Goal: Answer question/provide support: Share knowledge or assist other users

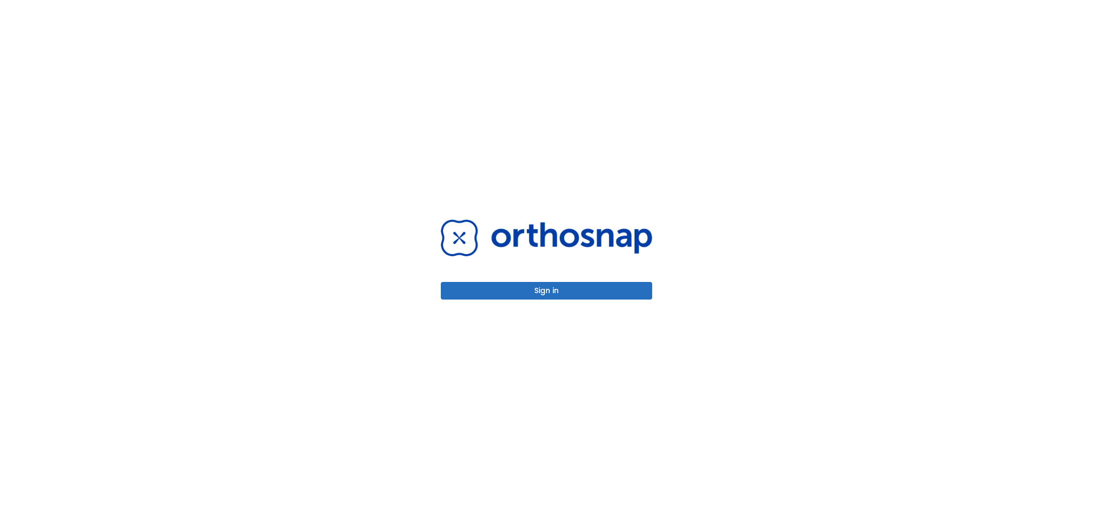
click at [74, 269] on div "Sign in" at bounding box center [546, 259] width 1093 height 519
click at [497, 290] on button "Sign in" at bounding box center [546, 291] width 211 height 18
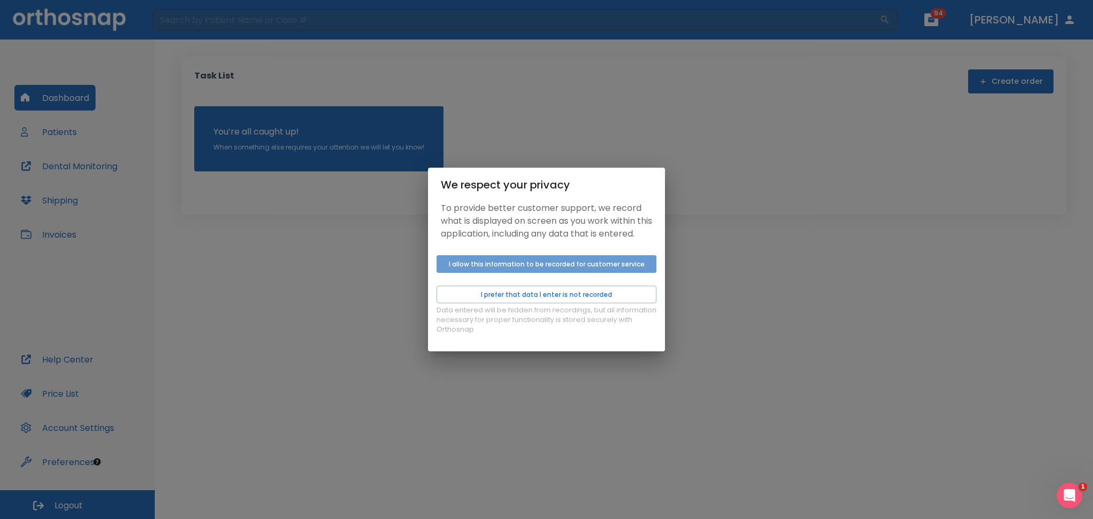
click at [480, 270] on button "I allow this information to be recorded for customer service" at bounding box center [547, 264] width 220 height 18
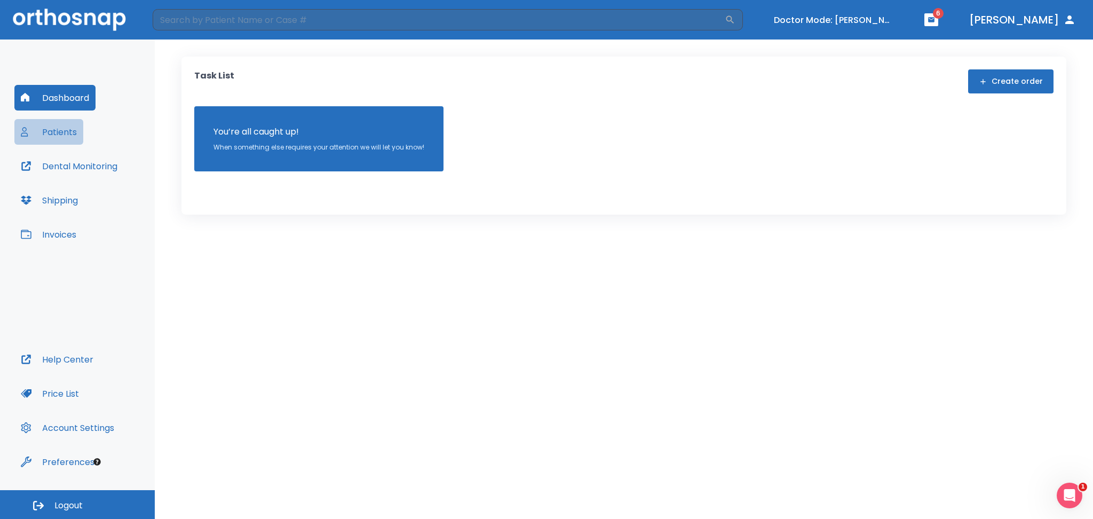
click at [82, 129] on button "Patients" at bounding box center [48, 132] width 69 height 26
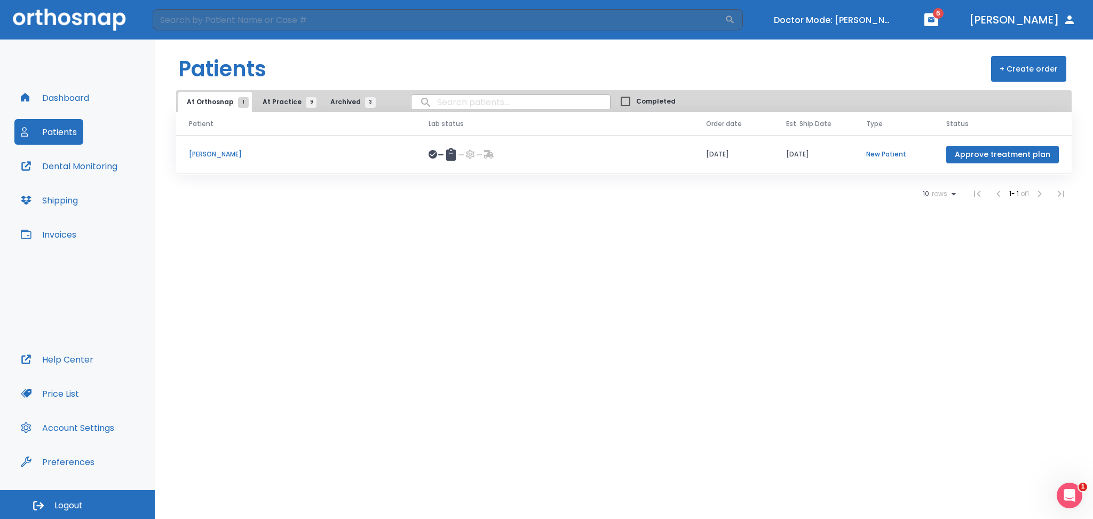
click at [201, 157] on p "[PERSON_NAME]" at bounding box center [296, 154] width 214 height 10
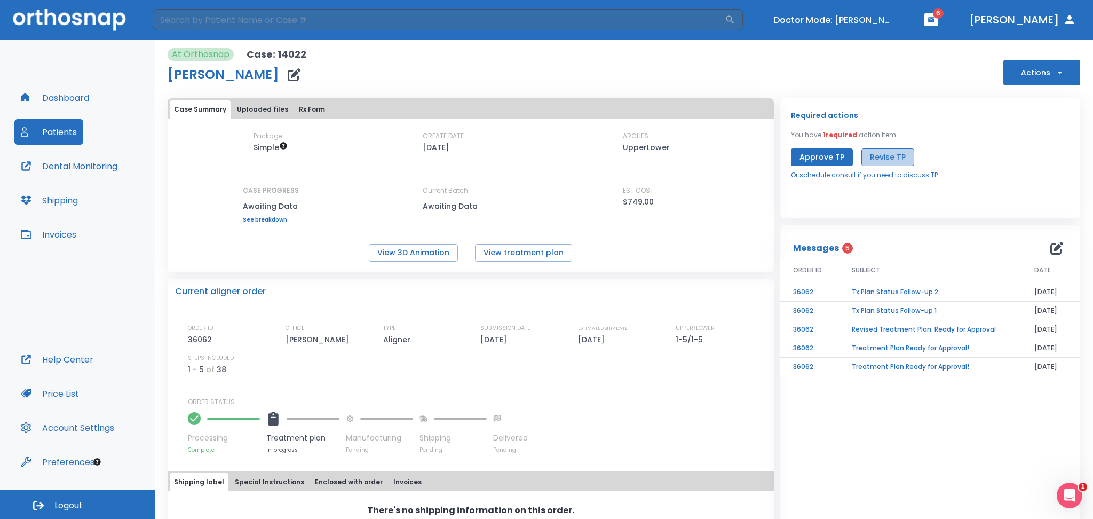
click at [877, 159] on button "Revise TP" at bounding box center [888, 157] width 53 height 18
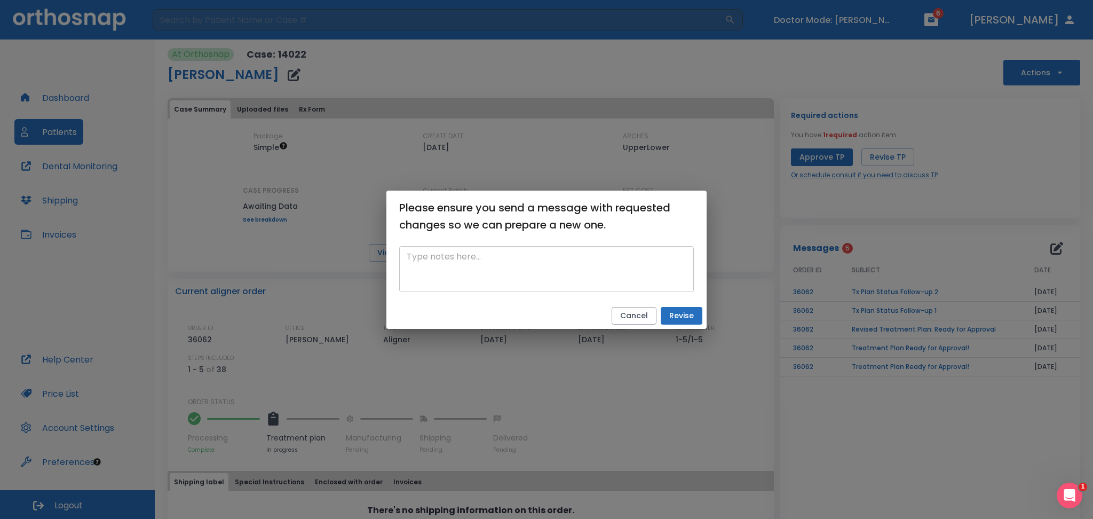
click at [422, 267] on textarea at bounding box center [547, 268] width 280 height 37
paste textarea "Not sure what happened. I like the plan, but we are looking only to turn tooth …"
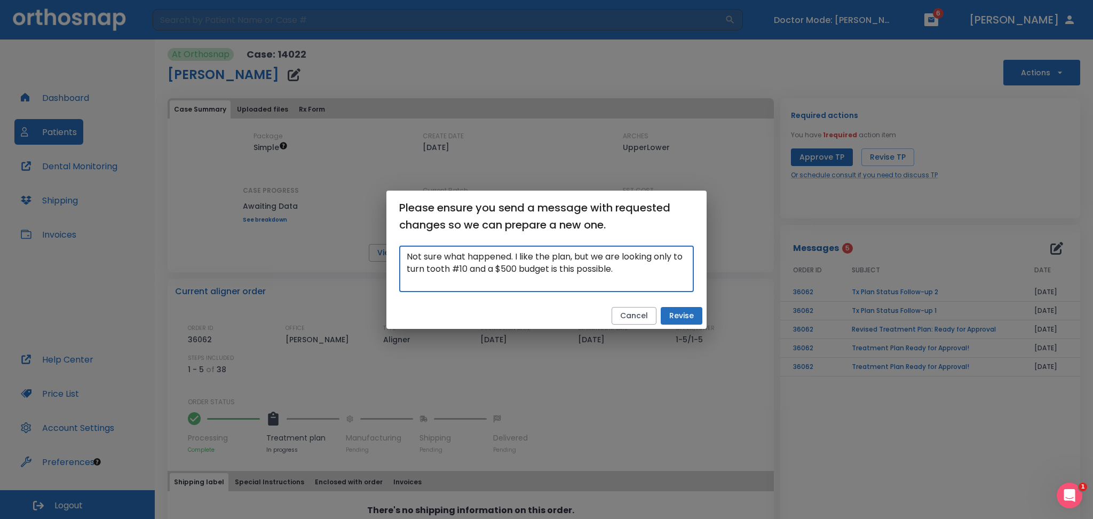
type textarea "Not sure what happened. I like the plan, but we are looking only to turn tooth …"
click at [673, 319] on button "Revise" at bounding box center [682, 316] width 42 height 18
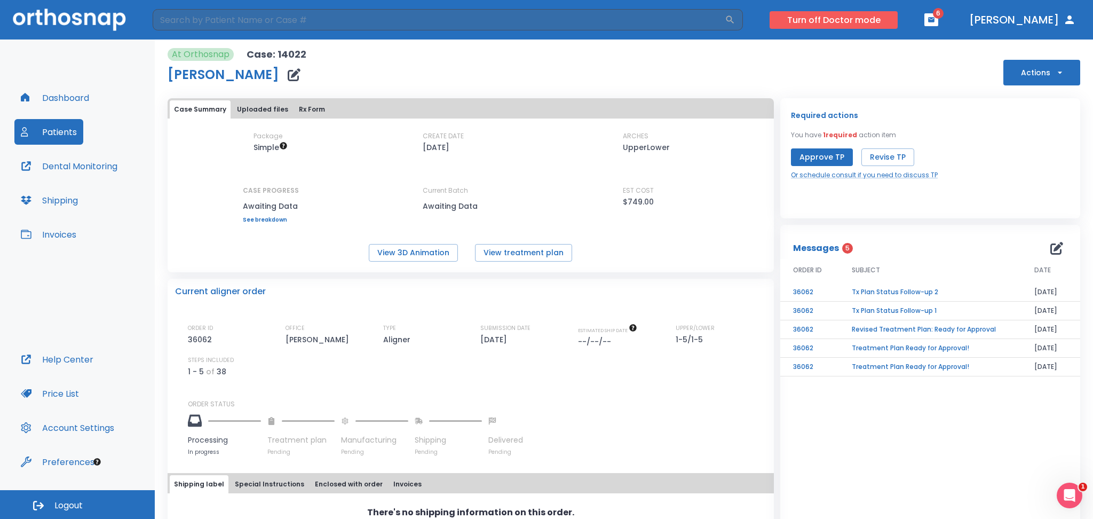
click at [849, 25] on button "Turn off Doctor mode" at bounding box center [834, 20] width 128 height 18
